Goal: Check status: Check status

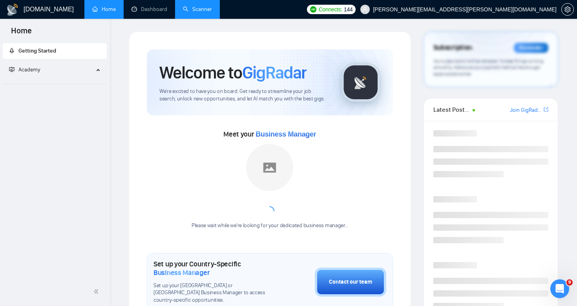
click at [197, 10] on link "Scanner" at bounding box center [197, 9] width 29 height 7
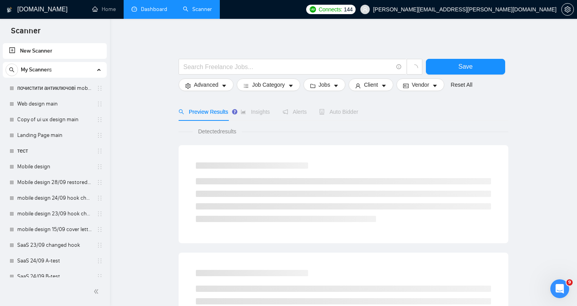
click at [154, 13] on link "Dashboard" at bounding box center [150, 9] width 36 height 7
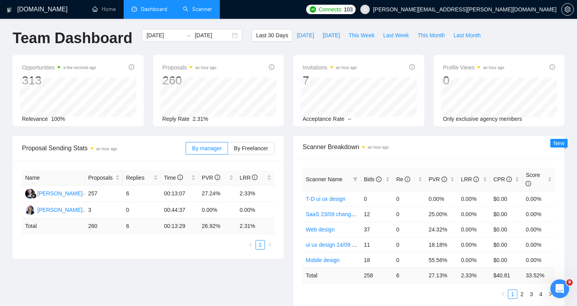
scroll to position [4, 0]
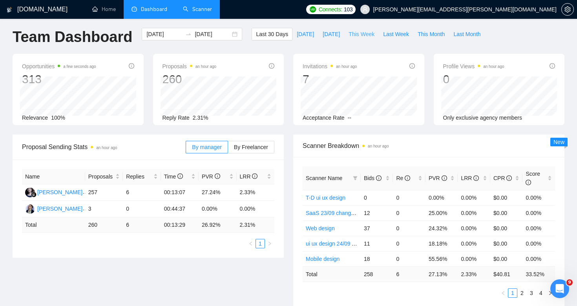
click at [364, 36] on span "This Week" at bounding box center [362, 34] width 26 height 9
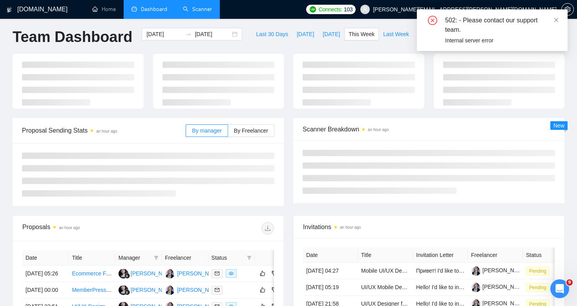
type input "[DATE]"
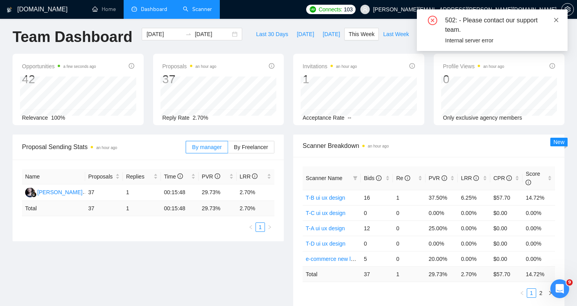
click at [556, 20] on icon "close" at bounding box center [556, 19] width 5 height 5
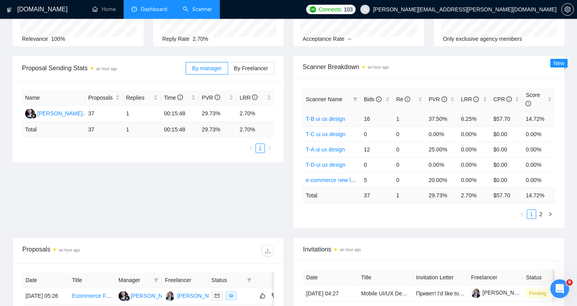
scroll to position [88, 0]
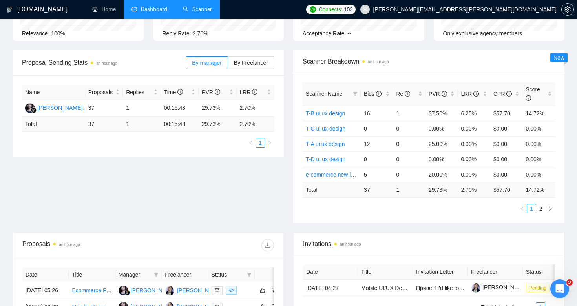
click at [539, 203] on div "Scanner Name Bids Re PVR LRR CPR Score T-B ui ux design 16 1 37.50% 6.25% $57.7…" at bounding box center [429, 148] width 252 height 132
click at [539, 206] on link "2" at bounding box center [541, 209] width 9 height 9
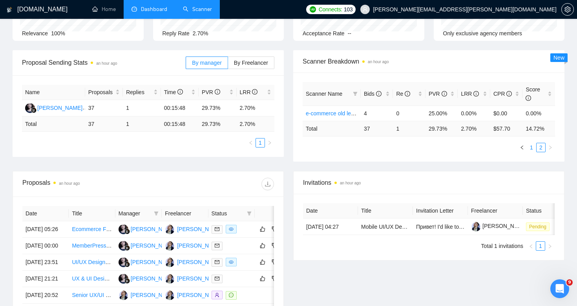
click at [531, 147] on link "1" at bounding box center [531, 147] width 9 height 9
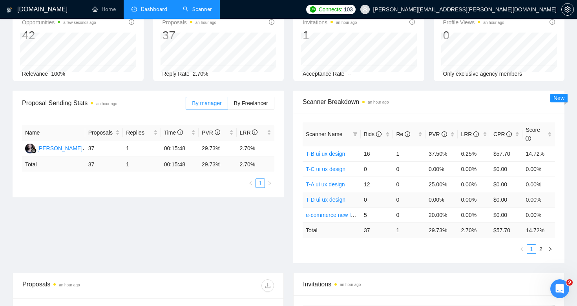
scroll to position [22, 0]
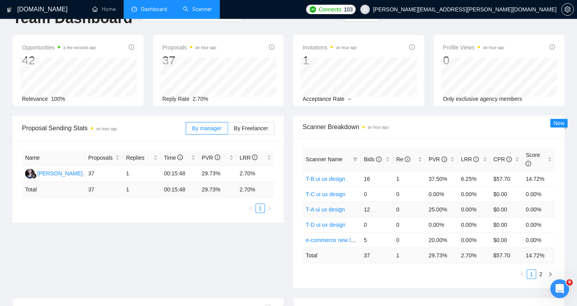
click at [321, 210] on link "T-A ui ux design" at bounding box center [325, 210] width 39 height 6
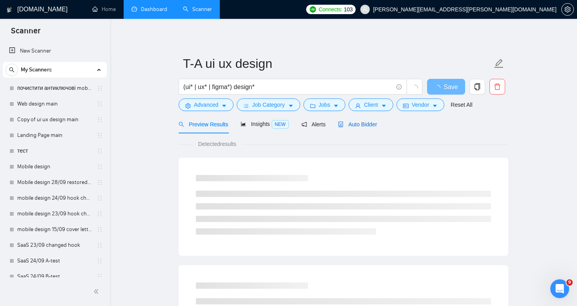
click at [373, 120] on div "Auto Bidder" at bounding box center [357, 124] width 39 height 9
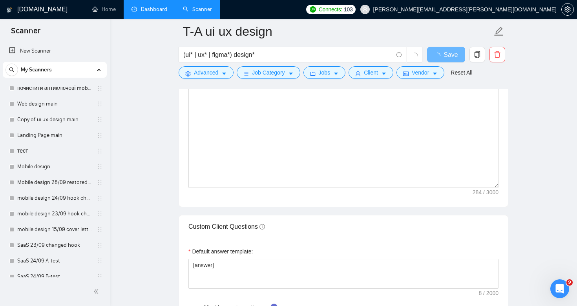
scroll to position [978, 0]
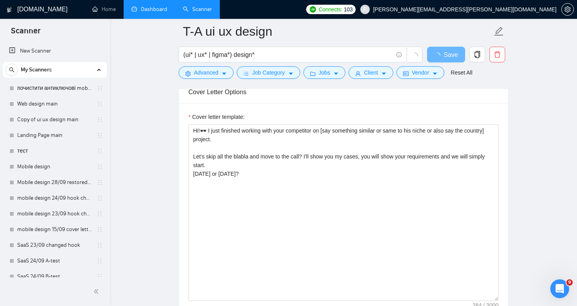
click at [37, 7] on h1 "[DOMAIN_NAME]" at bounding box center [42, 9] width 50 height 19
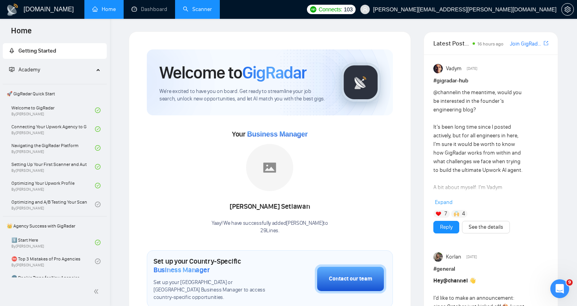
click at [197, 6] on link "Scanner" at bounding box center [197, 9] width 29 height 7
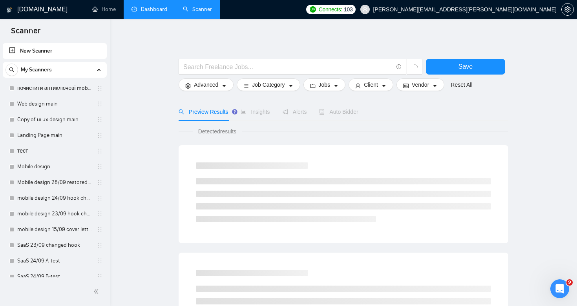
click at [148, 8] on link "Dashboard" at bounding box center [150, 9] width 36 height 7
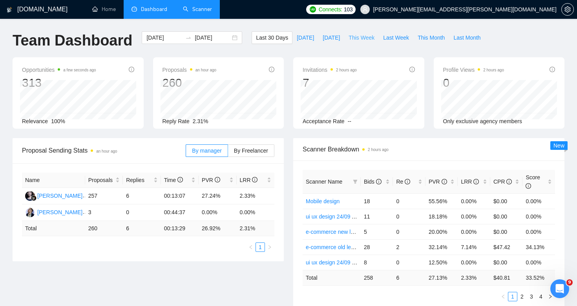
click at [357, 37] on span "This Week" at bounding box center [362, 37] width 26 height 9
type input "[DATE]"
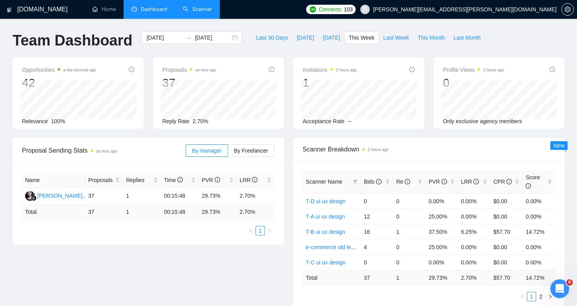
scroll to position [77, 0]
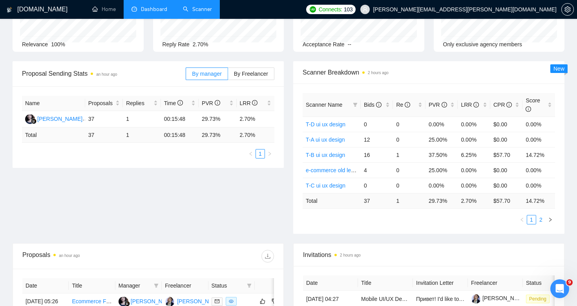
click at [541, 217] on link "2" at bounding box center [541, 220] width 9 height 9
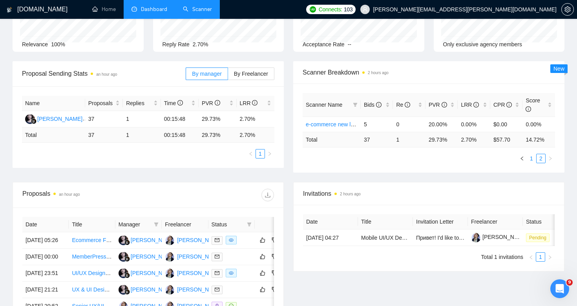
click at [532, 160] on link "1" at bounding box center [531, 158] width 9 height 9
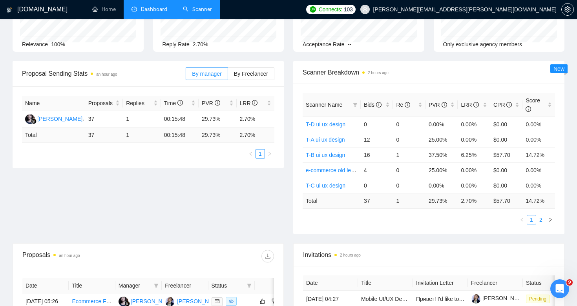
click at [541, 218] on link "2" at bounding box center [541, 220] width 9 height 9
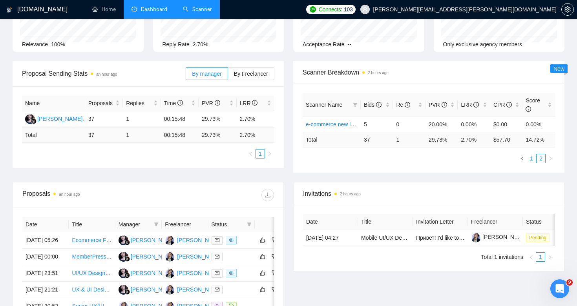
click at [532, 159] on link "1" at bounding box center [531, 158] width 9 height 9
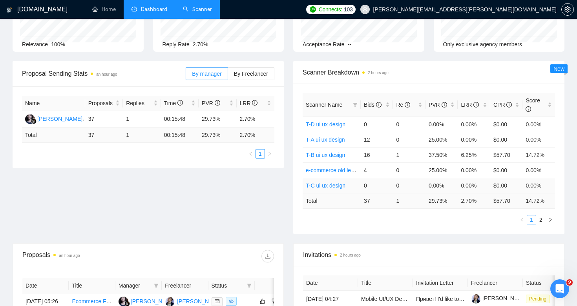
scroll to position [0, 0]
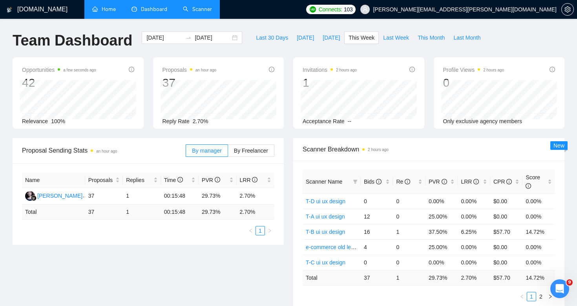
click at [110, 6] on link "Home" at bounding box center [104, 9] width 24 height 7
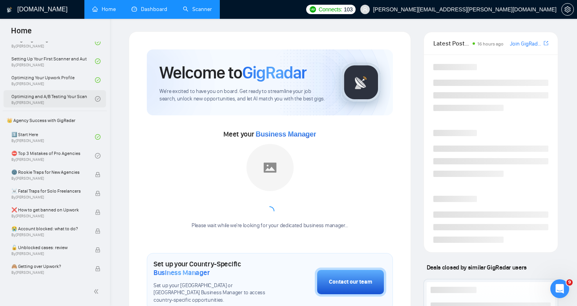
scroll to position [311, 0]
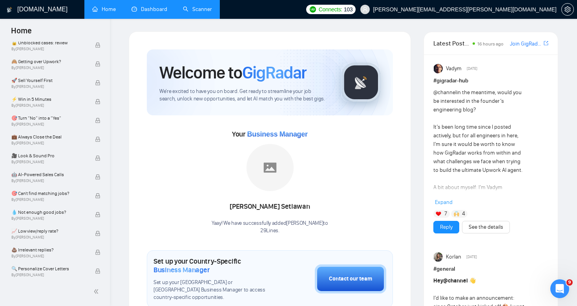
click at [155, 6] on link "Dashboard" at bounding box center [150, 9] width 36 height 7
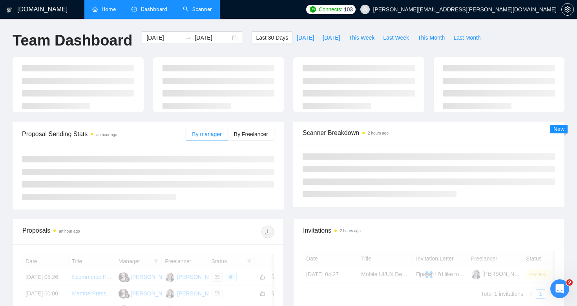
click at [197, 10] on link "Scanner" at bounding box center [197, 9] width 29 height 7
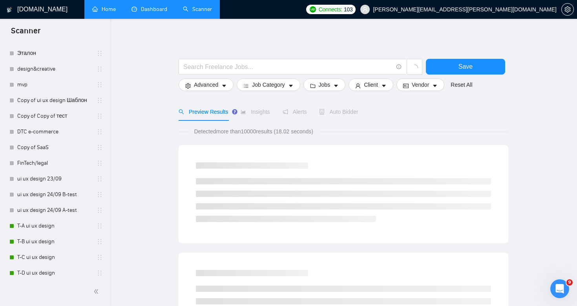
scroll to position [337, 0]
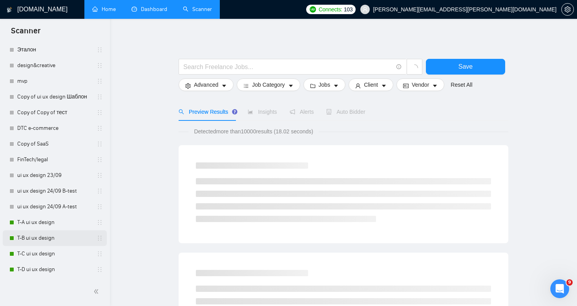
click at [55, 239] on link "T-B ui ux design" at bounding box center [54, 238] width 75 height 16
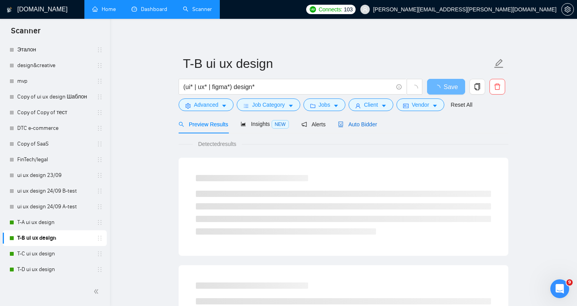
click at [376, 127] on span "Auto Bidder" at bounding box center [357, 124] width 39 height 6
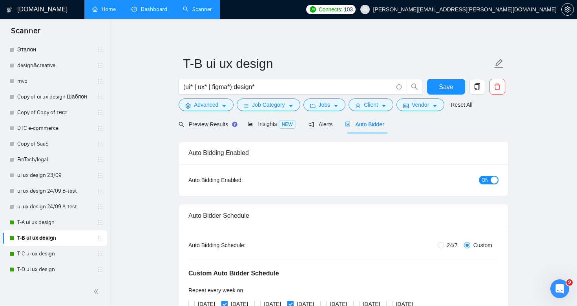
click at [106, 9] on link "Home" at bounding box center [104, 9] width 24 height 7
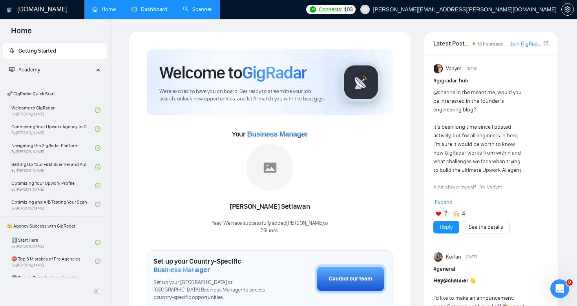
click at [201, 10] on link "Scanner" at bounding box center [197, 9] width 29 height 7
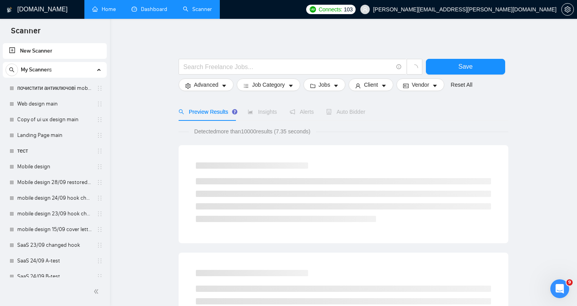
click at [151, 13] on link "Dashboard" at bounding box center [150, 9] width 36 height 7
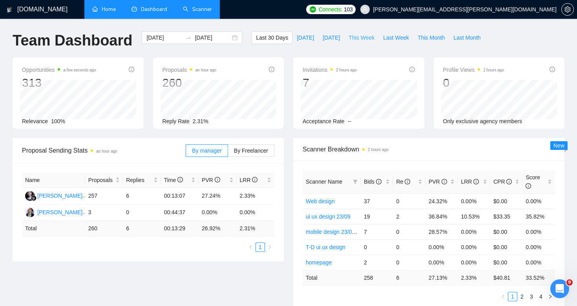
click at [365, 38] on span "This Week" at bounding box center [362, 37] width 26 height 9
type input "[DATE]"
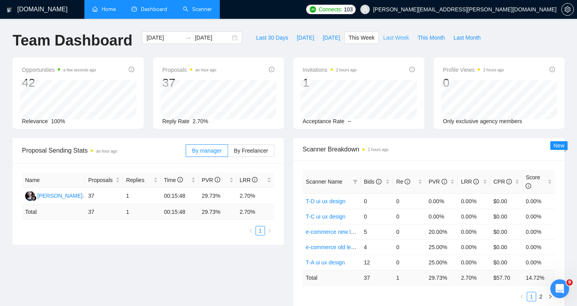
click at [389, 38] on span "Last Week" at bounding box center [396, 37] width 26 height 9
type input "[DATE]"
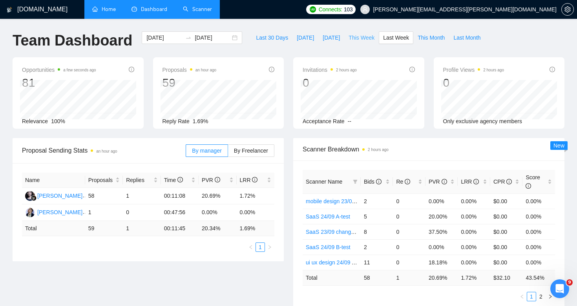
click at [358, 35] on span "This Week" at bounding box center [362, 37] width 26 height 9
type input "[DATE]"
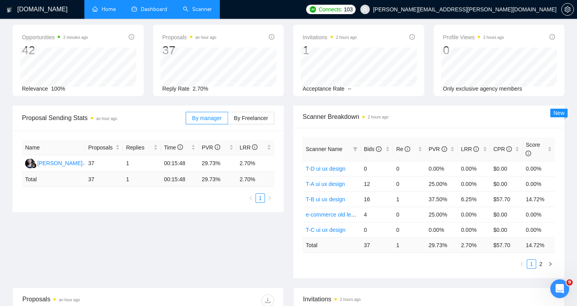
scroll to position [32, 0]
